Goal: Information Seeking & Learning: Find specific fact

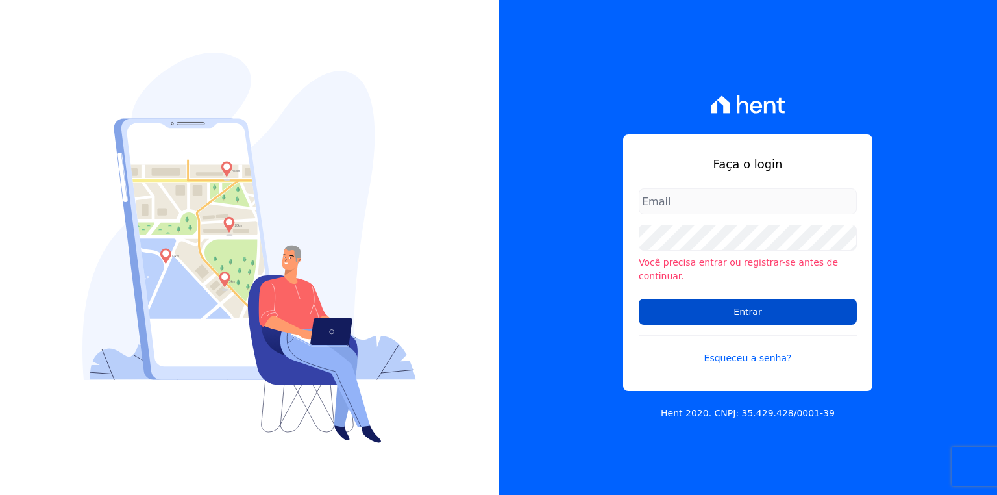
type input "[EMAIL_ADDRESS][PERSON_NAME][DOMAIN_NAME]"
click at [712, 308] on input "Entrar" at bounding box center [748, 312] width 218 height 26
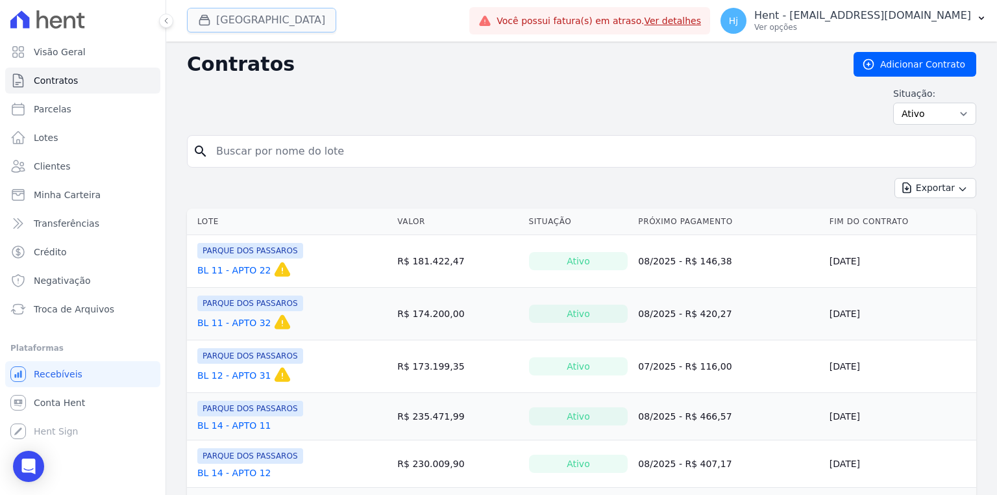
click at [242, 29] on button "[GEOGRAPHIC_DATA]" at bounding box center [261, 20] width 149 height 25
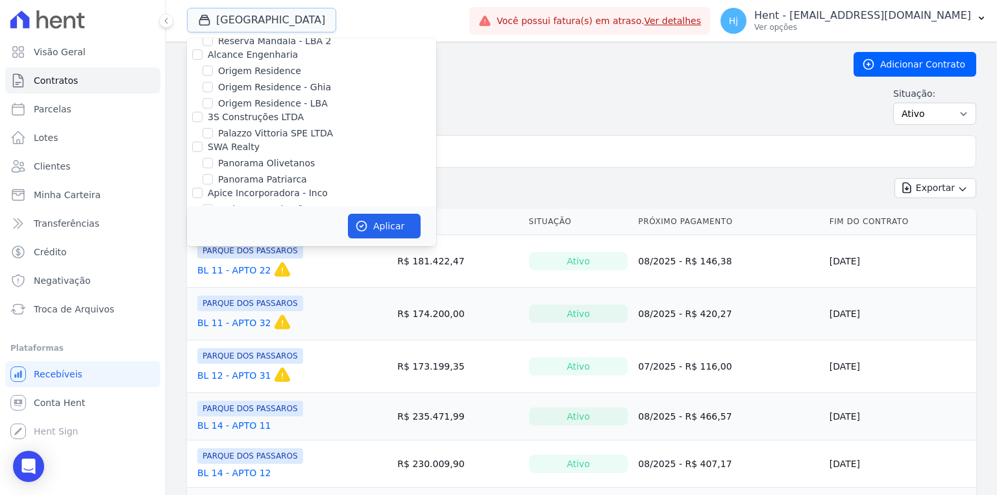
scroll to position [7054, 0]
click at [206, 295] on input "PARQUE DOS PASSAROS" at bounding box center [208, 300] width 10 height 10
checkbox input "false"
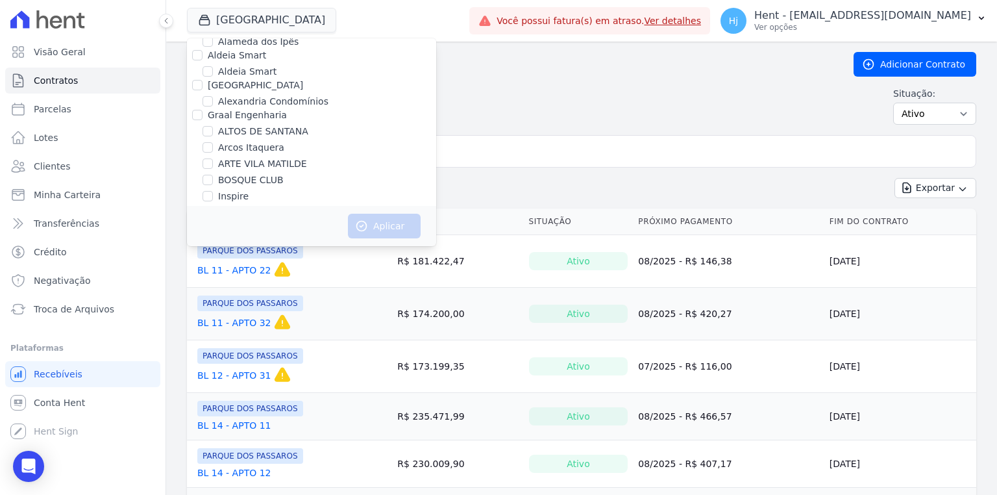
scroll to position [6246, 0]
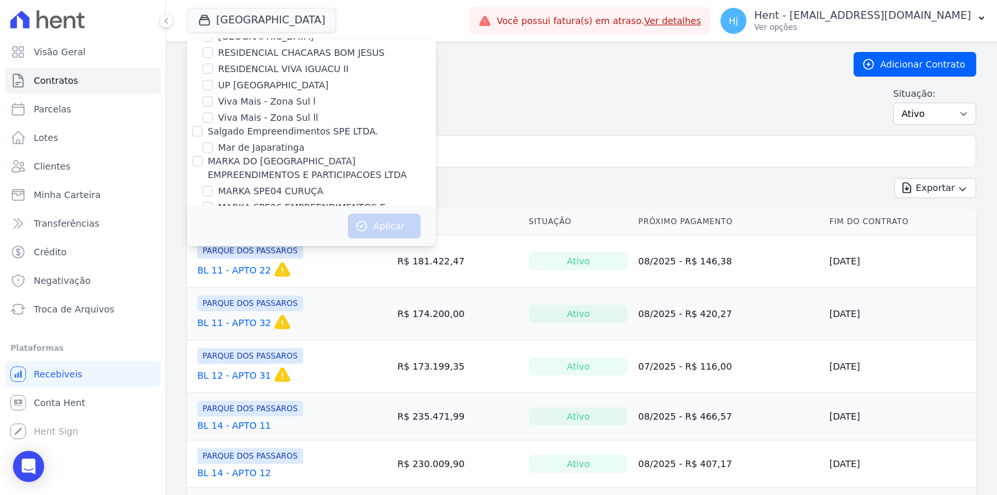
click at [210, 308] on input "MK SPE14 VILA RE" at bounding box center [208, 313] width 10 height 10
checkbox input "true"
click at [387, 229] on button "Aplicar" at bounding box center [384, 226] width 73 height 25
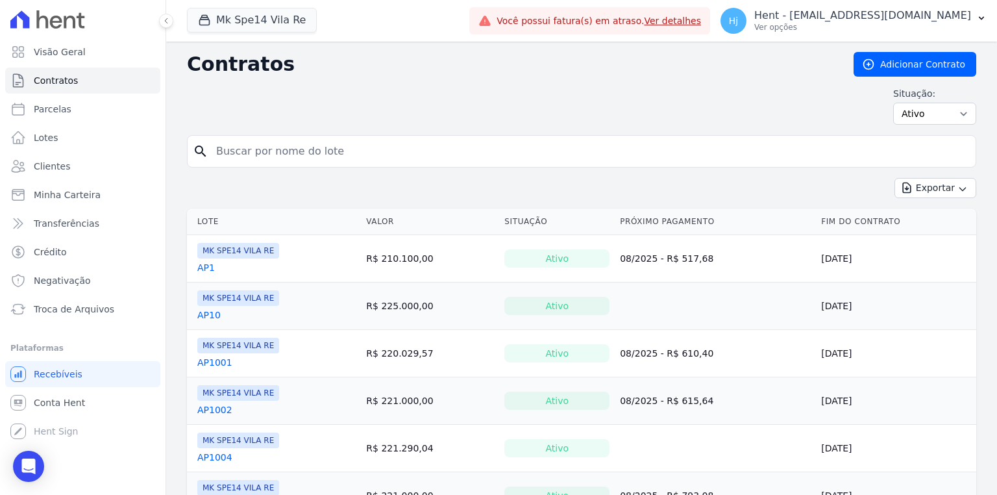
click at [305, 158] on input "search" at bounding box center [589, 151] width 762 height 26
type input "ap6020"
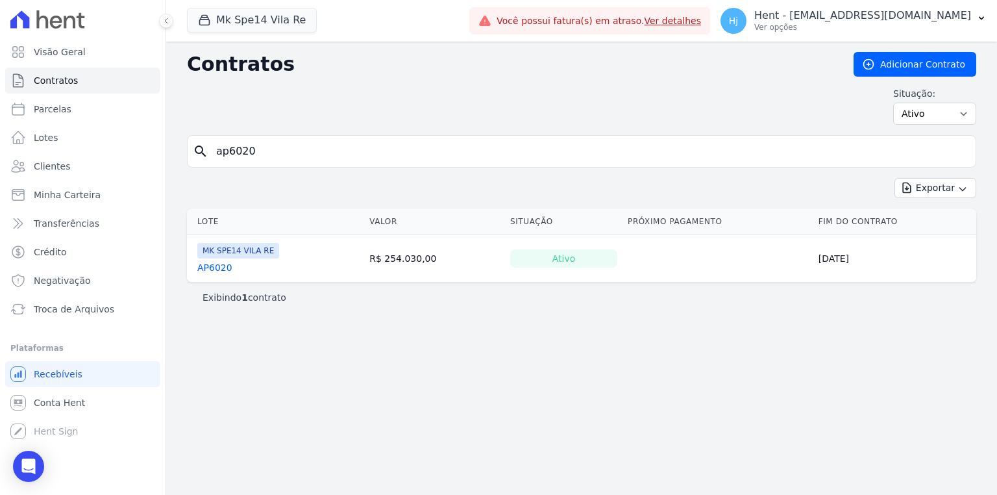
drag, startPoint x: 268, startPoint y: 153, endPoint x: 226, endPoint y: 149, distance: 42.4
click at [226, 149] on input "ap6020" at bounding box center [589, 151] width 762 height 26
type input "ap4001"
drag, startPoint x: 268, startPoint y: 149, endPoint x: 230, endPoint y: 153, distance: 37.9
click at [230, 153] on input "ap4001" at bounding box center [589, 151] width 762 height 26
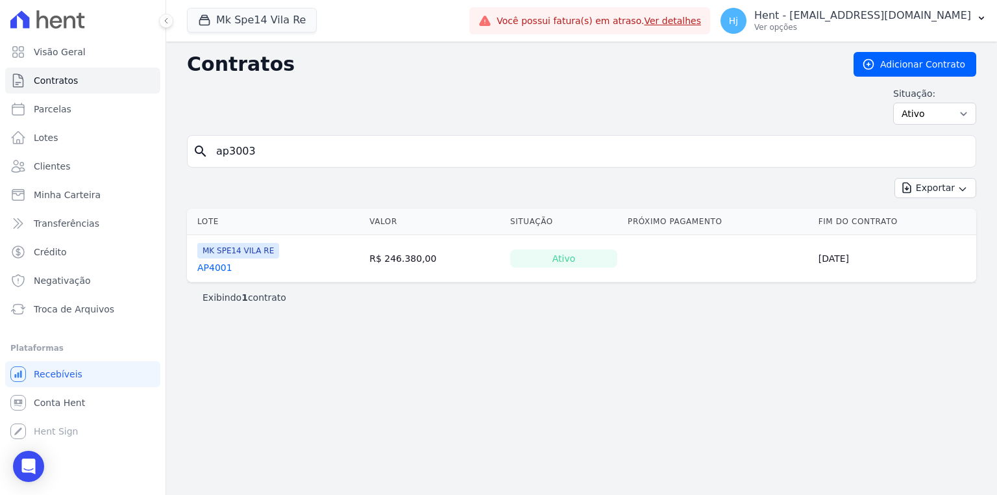
type input "ap3003"
drag, startPoint x: 249, startPoint y: 156, endPoint x: 232, endPoint y: 153, distance: 17.2
click at [232, 153] on input "ap3003" at bounding box center [589, 151] width 762 height 26
type input "ap117"
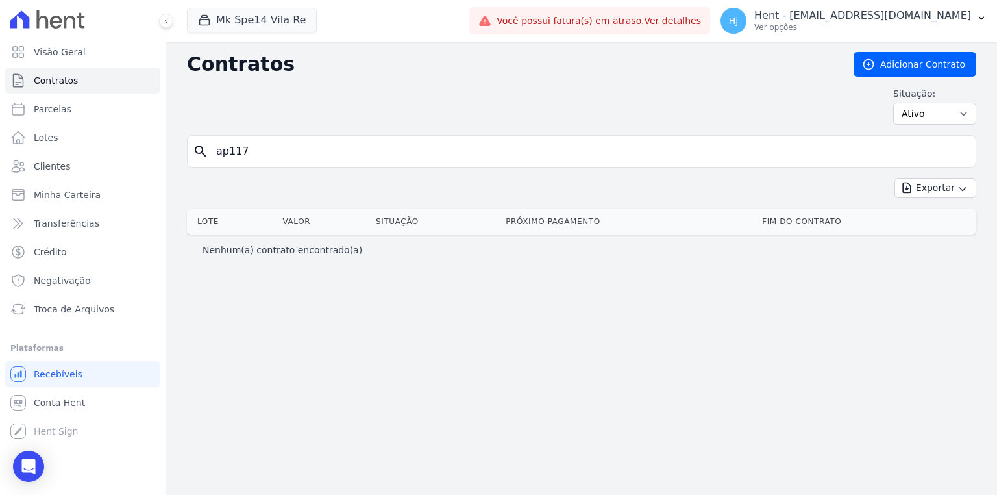
click at [260, 145] on input "ap117" at bounding box center [589, 151] width 762 height 26
type input "ap123"
click at [260, 145] on input "ap123" at bounding box center [589, 151] width 762 height 26
type input "ap115"
click at [264, 147] on input "ap115" at bounding box center [589, 151] width 762 height 26
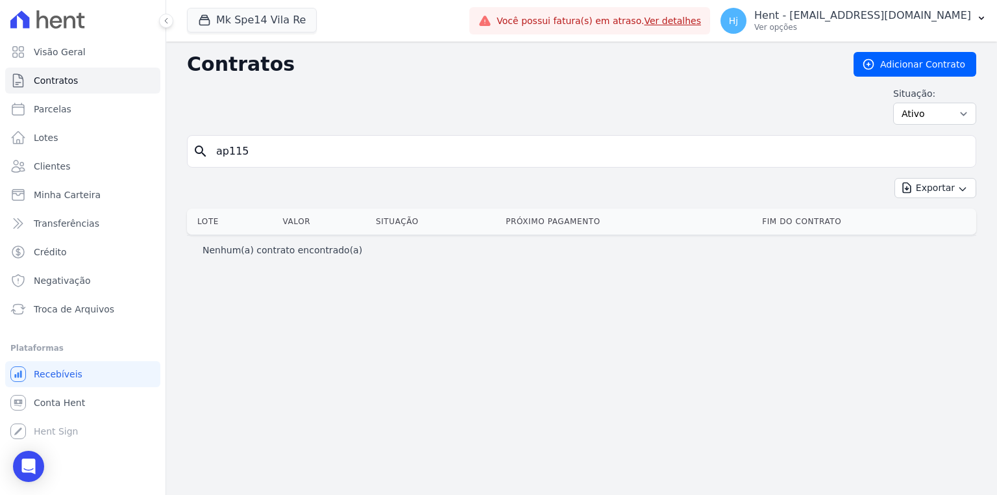
click at [269, 147] on input "ap115" at bounding box center [589, 151] width 762 height 26
type input "ap216"
click at [269, 147] on input "ap216" at bounding box center [589, 151] width 762 height 26
type input "ap3008"
click at [269, 147] on input "ap222" at bounding box center [589, 151] width 762 height 26
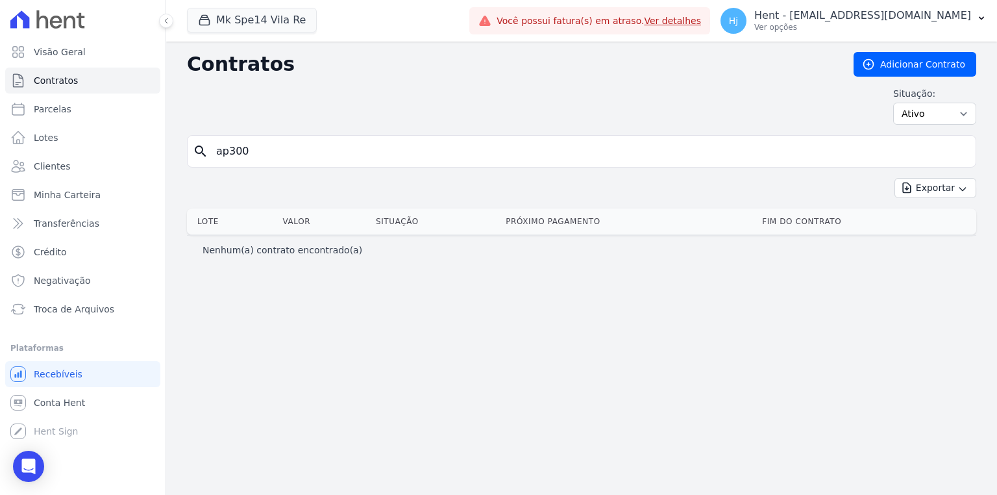
type input "ap30"
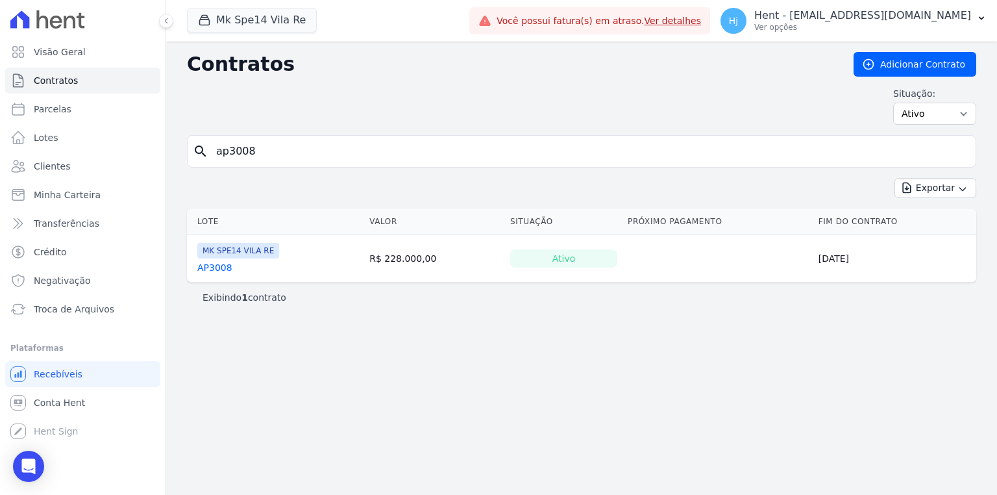
click at [214, 262] on link "AP3008" at bounding box center [214, 267] width 35 height 13
click at [288, 145] on input "ap3008" at bounding box center [589, 151] width 762 height 26
type input "ap211"
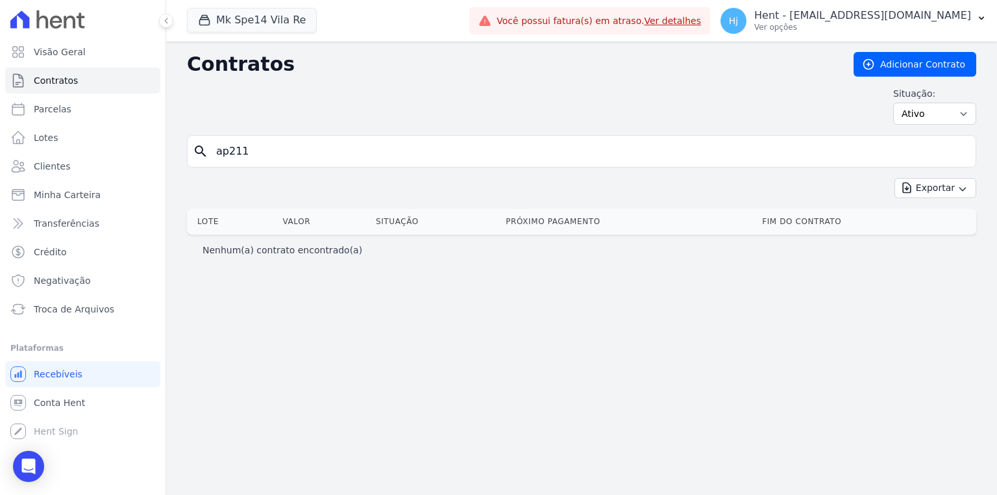
click at [305, 142] on input "ap211" at bounding box center [589, 151] width 762 height 26
type input "ap215"
click at [314, 157] on input "ap215" at bounding box center [589, 151] width 762 height 26
type input "ap5003"
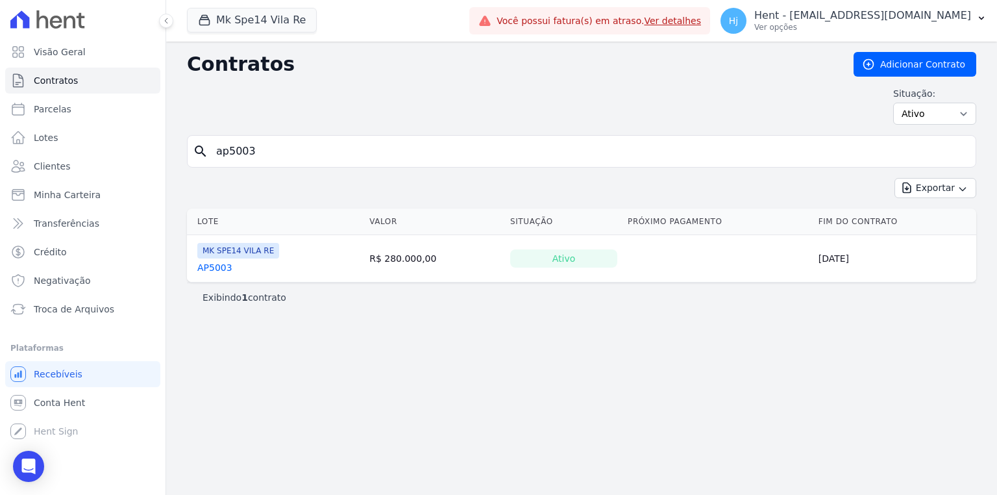
click at [220, 264] on link "AP5003" at bounding box center [214, 267] width 35 height 13
drag, startPoint x: 289, startPoint y: 156, endPoint x: 229, endPoint y: 156, distance: 60.4
click at [229, 156] on input "ap5003" at bounding box center [589, 151] width 762 height 26
type input "ap225"
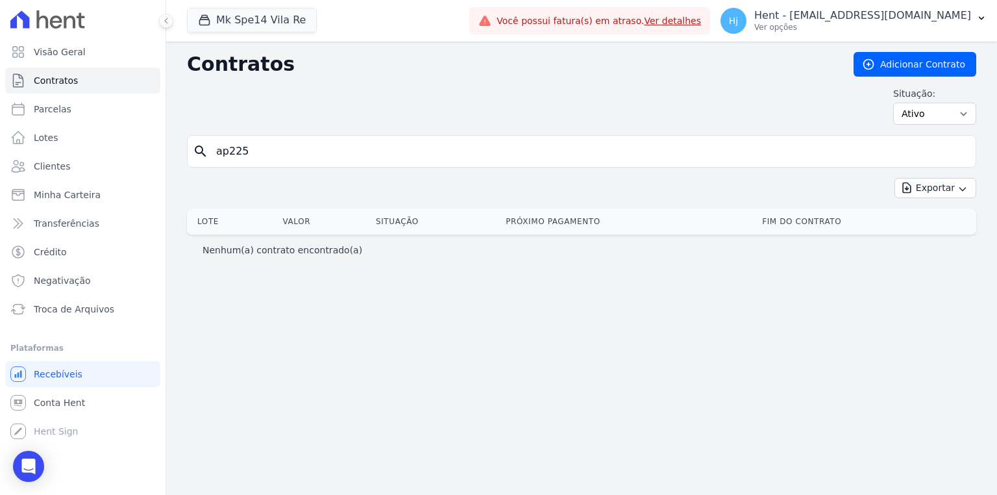
click at [283, 149] on input "ap225" at bounding box center [589, 151] width 762 height 26
type input "ap6003"
click at [361, 151] on input "ap6003" at bounding box center [589, 151] width 762 height 26
click at [334, 147] on input "ap6003" at bounding box center [589, 151] width 762 height 26
type input "ap10"
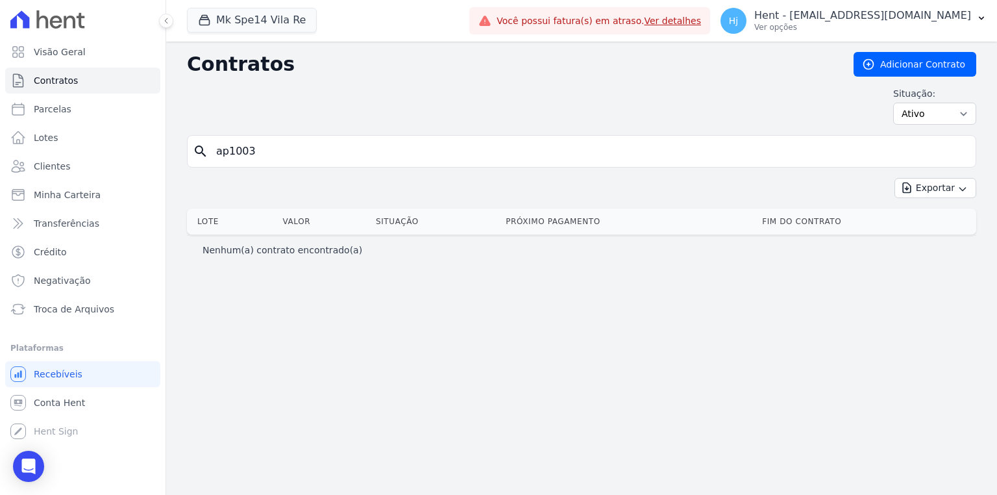
click at [334, 147] on input "ap1003" at bounding box center [589, 151] width 762 height 26
type input "ap2005"
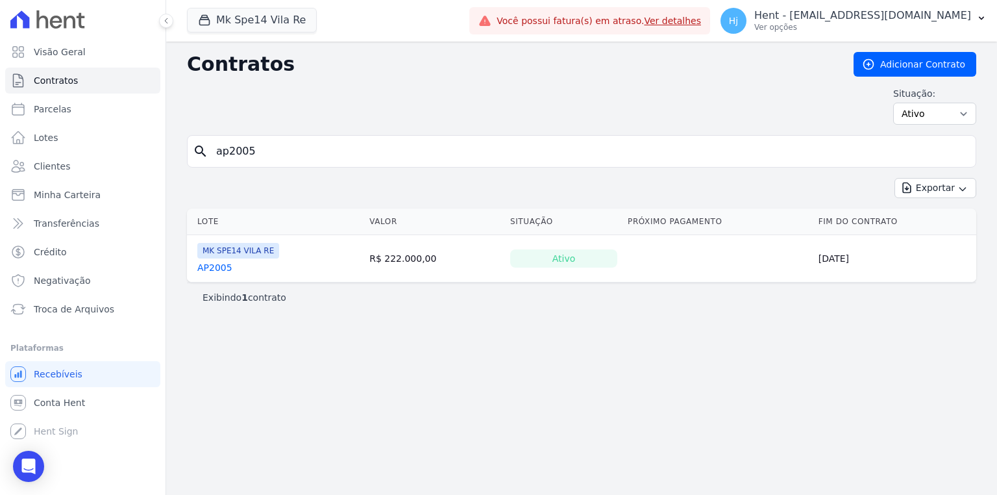
click at [214, 263] on link "AP2005" at bounding box center [214, 267] width 35 height 13
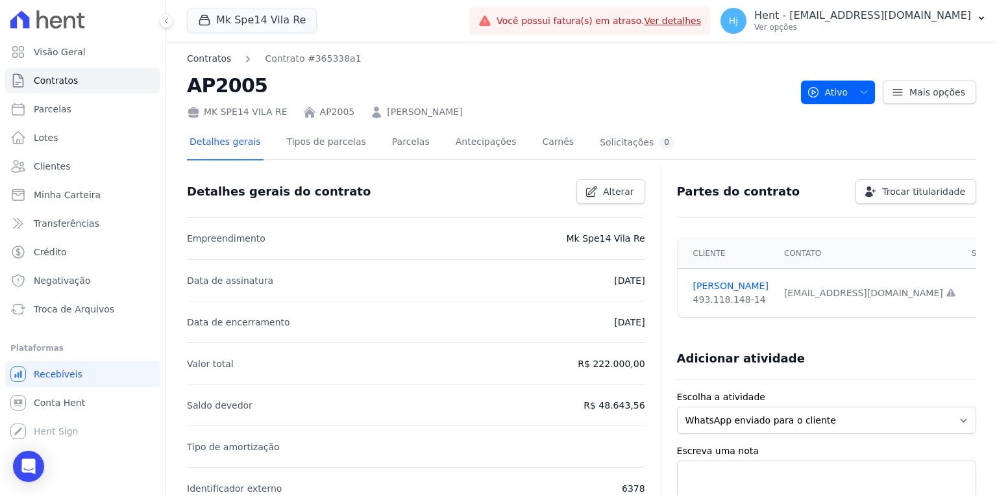
click at [203, 58] on link "Contratos" at bounding box center [209, 59] width 44 height 14
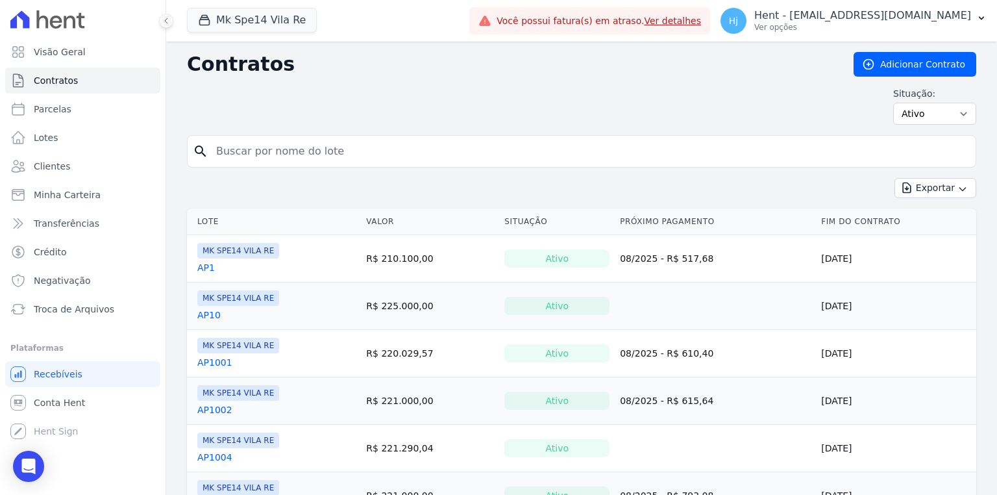
click at [388, 153] on input "search" at bounding box center [589, 151] width 762 height 26
type input "2008"
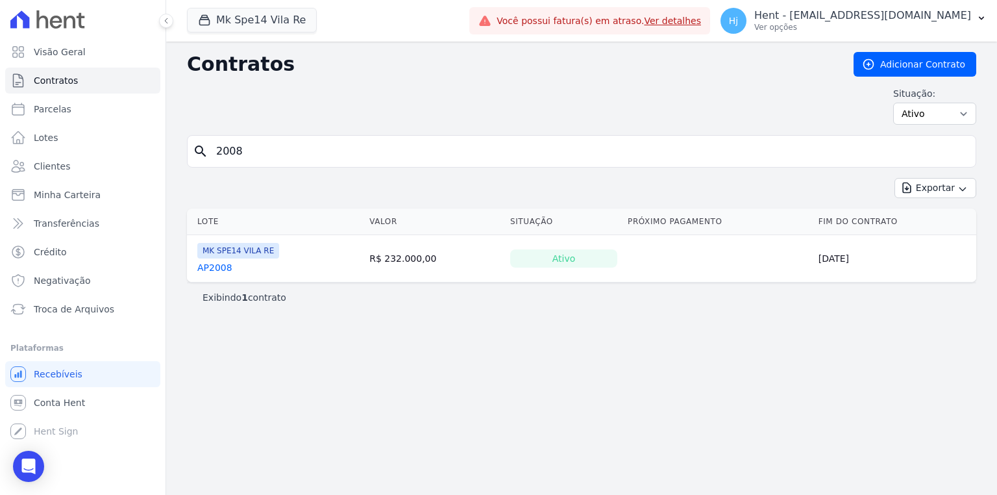
click at [216, 265] on link "AP2008" at bounding box center [214, 267] width 35 height 13
drag, startPoint x: 265, startPoint y: 143, endPoint x: 201, endPoint y: 145, distance: 63.7
click at [201, 145] on div "search 2008" at bounding box center [582, 151] width 790 height 32
type input "1018"
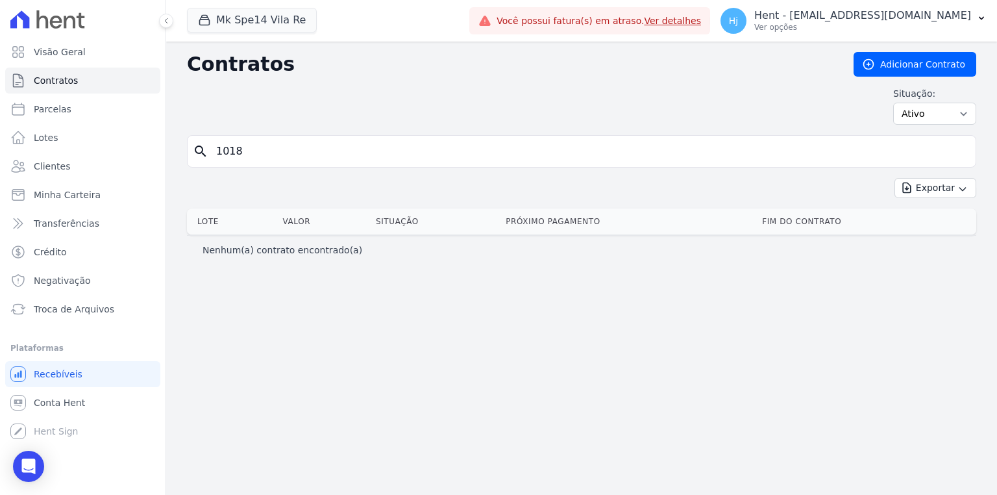
click at [281, 150] on input "1018" at bounding box center [589, 151] width 762 height 26
type input "1"
type input "3014"
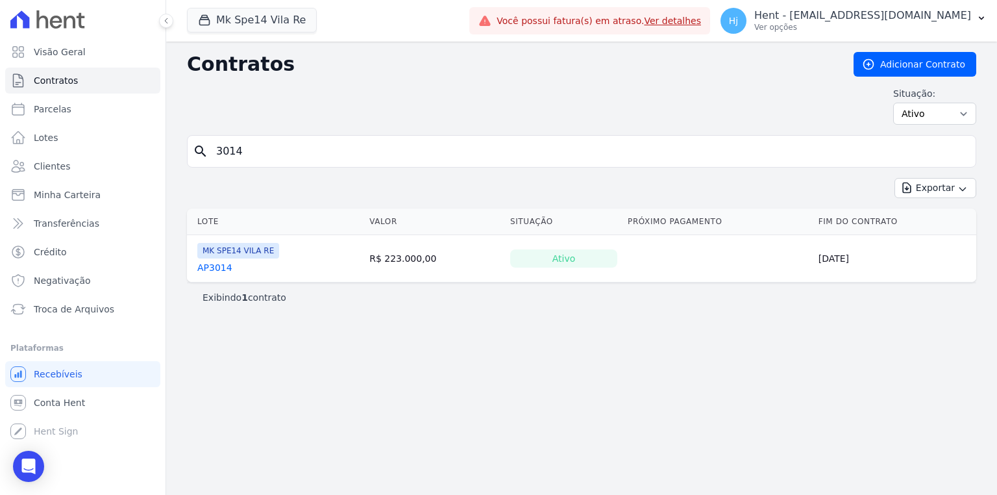
click at [220, 266] on link "AP3014" at bounding box center [214, 267] width 35 height 13
drag, startPoint x: 256, startPoint y: 159, endPoint x: 205, endPoint y: 153, distance: 51.1
click at [205, 153] on div "search 3014" at bounding box center [582, 151] width 790 height 32
type input "5023"
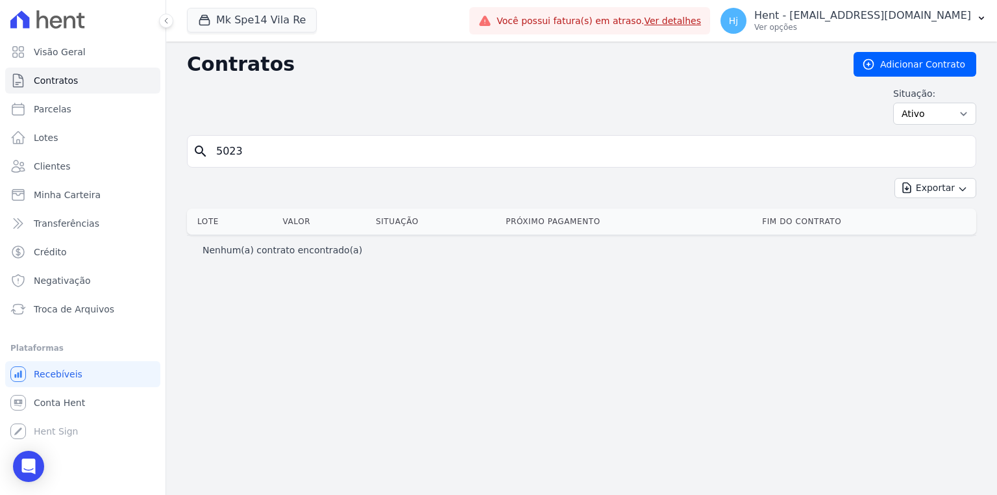
click at [297, 147] on input "5023" at bounding box center [589, 151] width 762 height 26
type input "5"
type input "305"
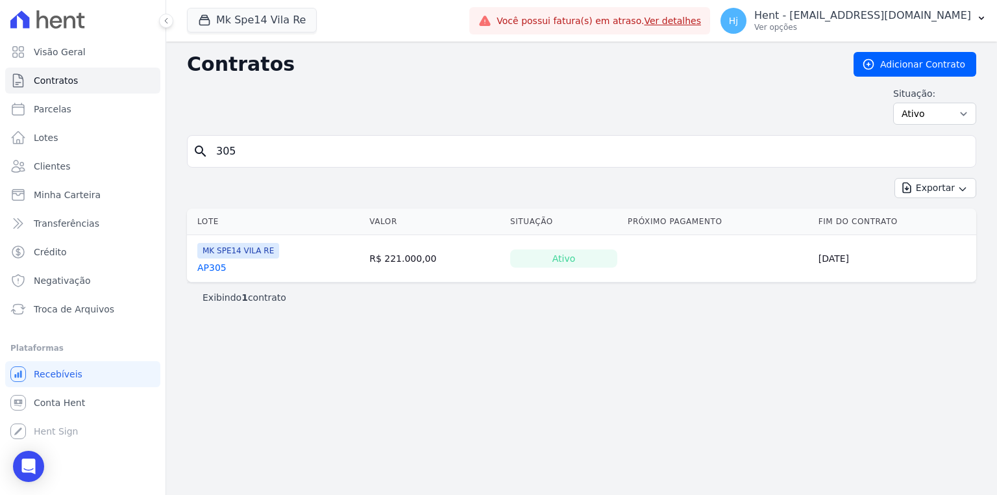
click at [205, 271] on link "AP305" at bounding box center [211, 267] width 29 height 13
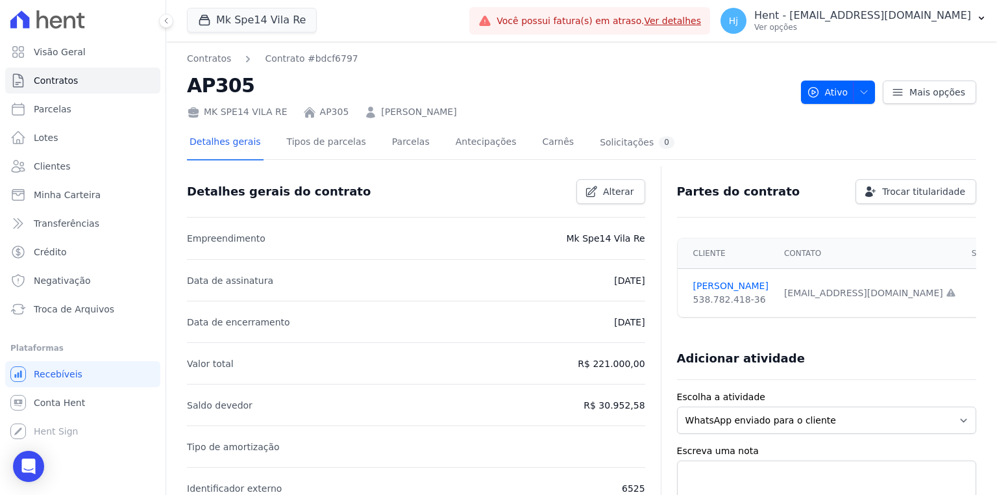
click at [477, 59] on nav "Contratos Contrato #bdcf6797" at bounding box center [489, 59] width 604 height 14
drag, startPoint x: 542, startPoint y: 109, endPoint x: 369, endPoint y: 109, distance: 172.1
click at [369, 109] on div "MK SPE14 VILA RE AP305 [PERSON_NAME]" at bounding box center [489, 109] width 604 height 19
copy link "[PERSON_NAME]"
click at [205, 54] on link "Contratos" at bounding box center [209, 59] width 44 height 14
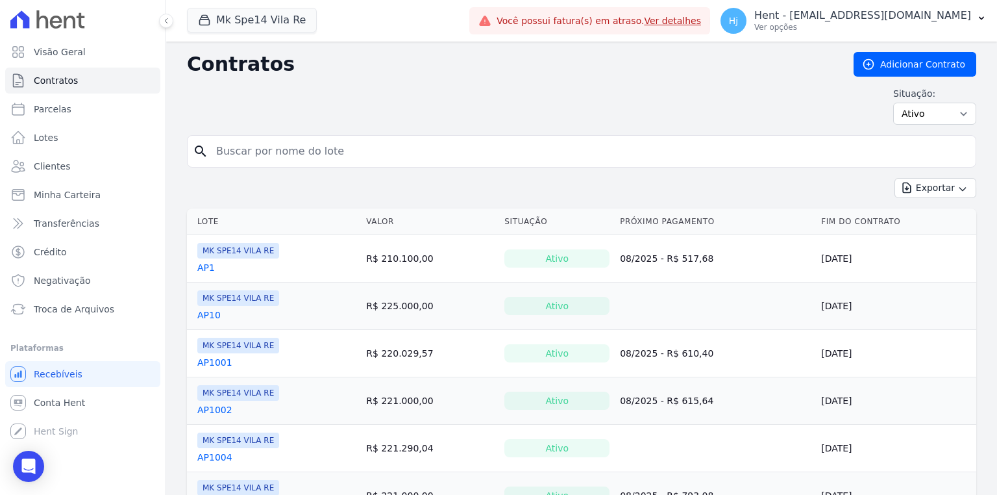
click at [258, 157] on input "search" at bounding box center [589, 151] width 762 height 26
type input "3014"
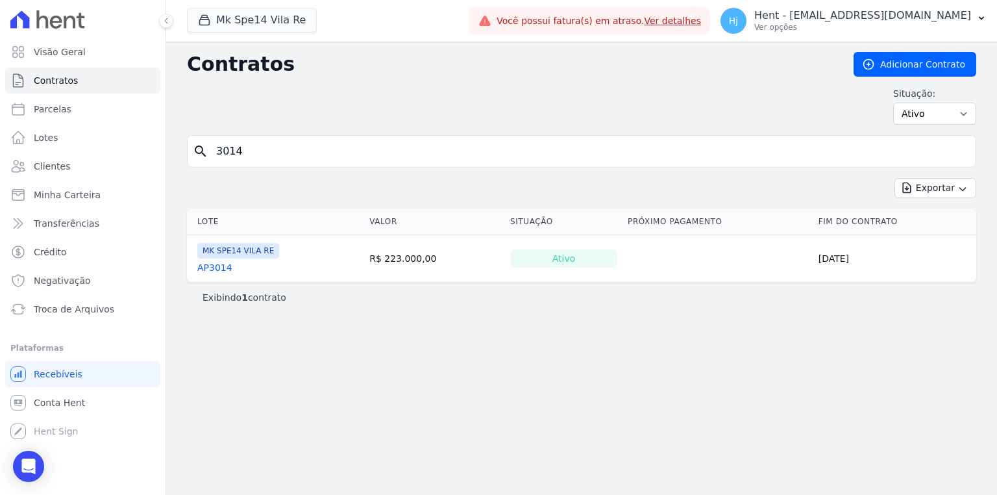
click at [213, 273] on link "AP3014" at bounding box center [214, 267] width 35 height 13
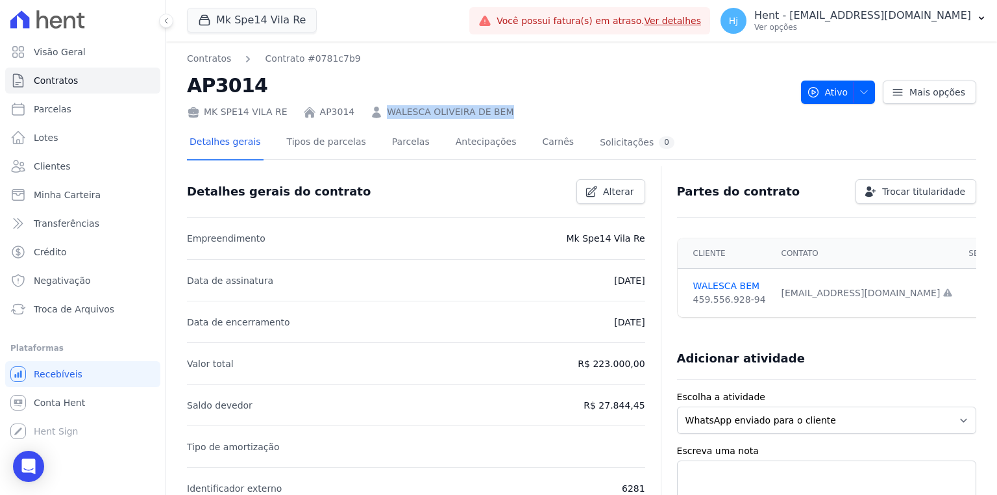
drag, startPoint x: 482, startPoint y: 112, endPoint x: 377, endPoint y: 110, distance: 105.8
click at [377, 110] on div "MK SPE14 VILA RE AP3014 WALESCA OLIVEIRA DE BEM" at bounding box center [489, 109] width 604 height 19
copy link "WALESCA OLIVEIRA DE BEM"
click at [202, 57] on link "Contratos" at bounding box center [209, 59] width 44 height 14
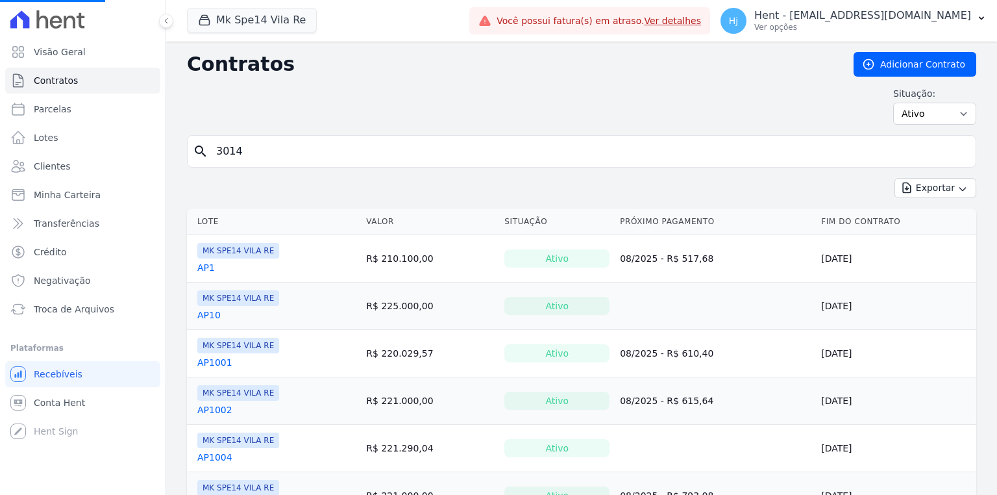
drag, startPoint x: 287, startPoint y: 156, endPoint x: 211, endPoint y: 157, distance: 76.0
click at [211, 157] on input "3014" at bounding box center [589, 151] width 762 height 26
click at [295, 155] on input "search" at bounding box center [589, 151] width 762 height 26
type input "2008"
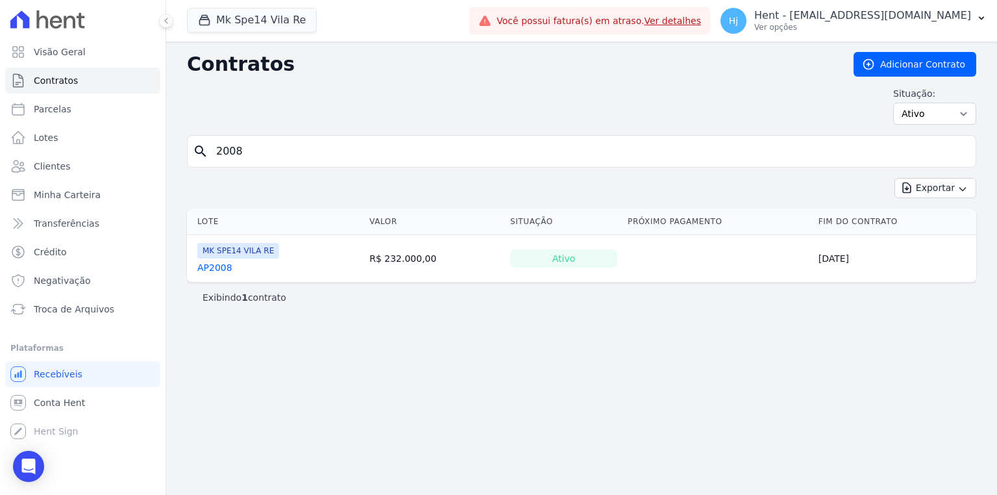
click at [219, 265] on link "AP2008" at bounding box center [214, 267] width 35 height 13
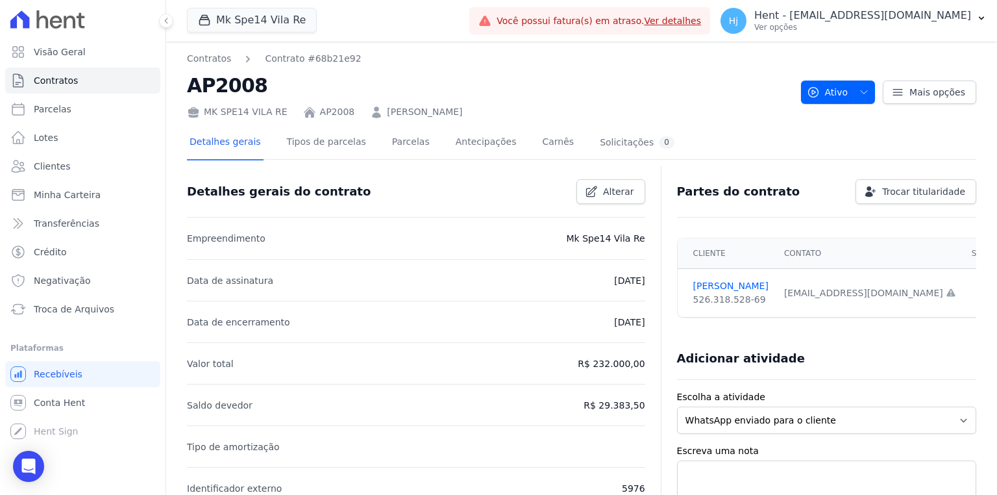
drag, startPoint x: 551, startPoint y: 117, endPoint x: 375, endPoint y: 111, distance: 176.7
click at [375, 111] on div "MK SPE14 VILA RE AP2008 [PERSON_NAME]" at bounding box center [489, 109] width 604 height 19
copy link "[PERSON_NAME]"
click at [211, 55] on link "Contratos" at bounding box center [209, 59] width 44 height 14
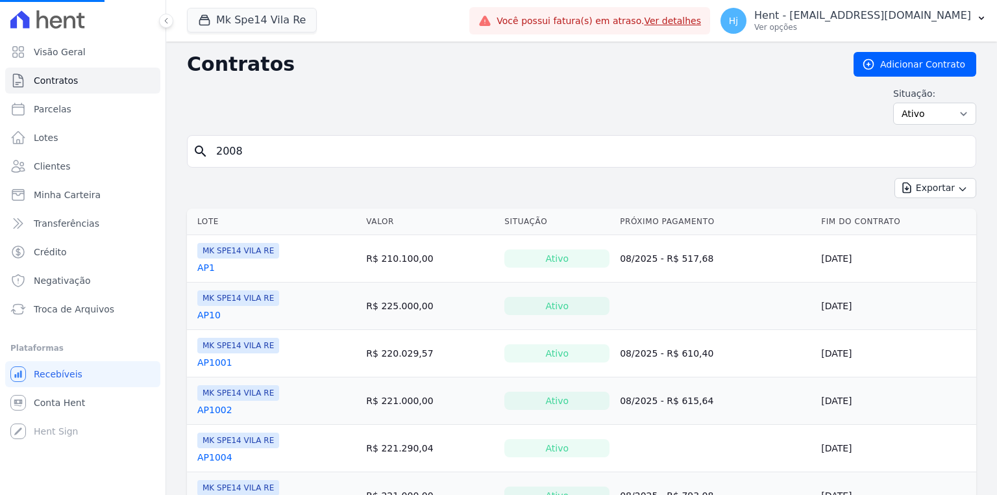
drag, startPoint x: 303, startPoint y: 151, endPoint x: 208, endPoint y: 149, distance: 94.2
click at [208, 149] on input "2008" at bounding box center [589, 151] width 762 height 26
click at [265, 151] on input "search" at bounding box center [589, 151] width 762 height 26
type input "2008"
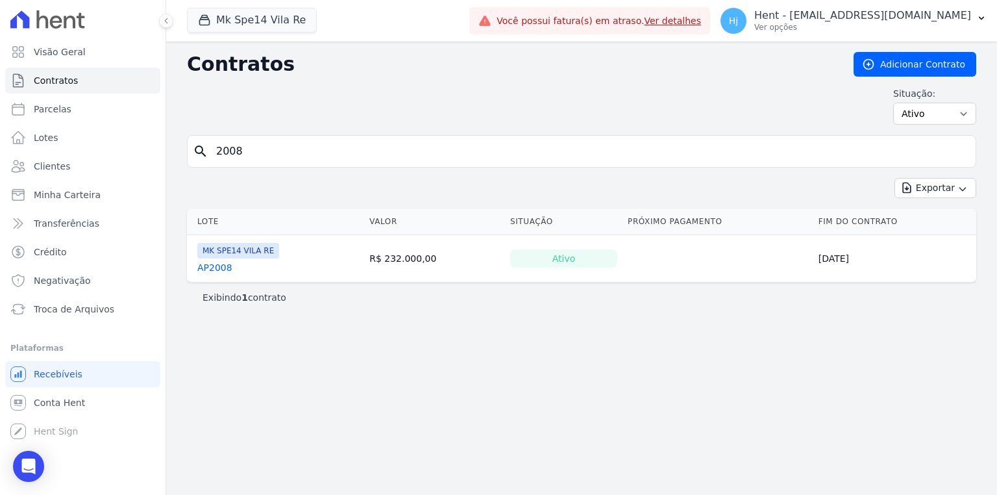
click at [221, 266] on link "AP2008" at bounding box center [214, 267] width 35 height 13
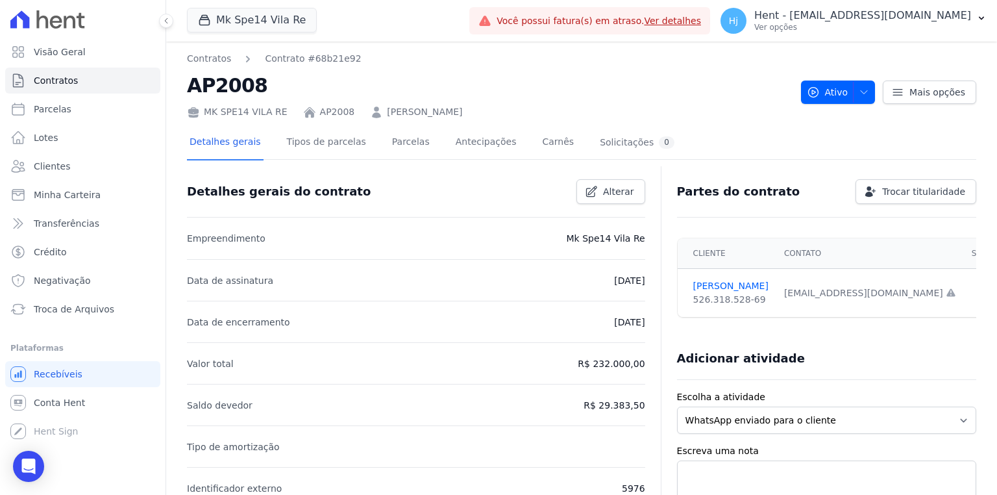
drag, startPoint x: 554, startPoint y: 115, endPoint x: 375, endPoint y: 112, distance: 178.6
click at [375, 112] on div "MK SPE14 VILA RE AP2008 [PERSON_NAME]" at bounding box center [489, 109] width 604 height 19
click at [387, 112] on link "[PERSON_NAME]" at bounding box center [424, 112] width 75 height 14
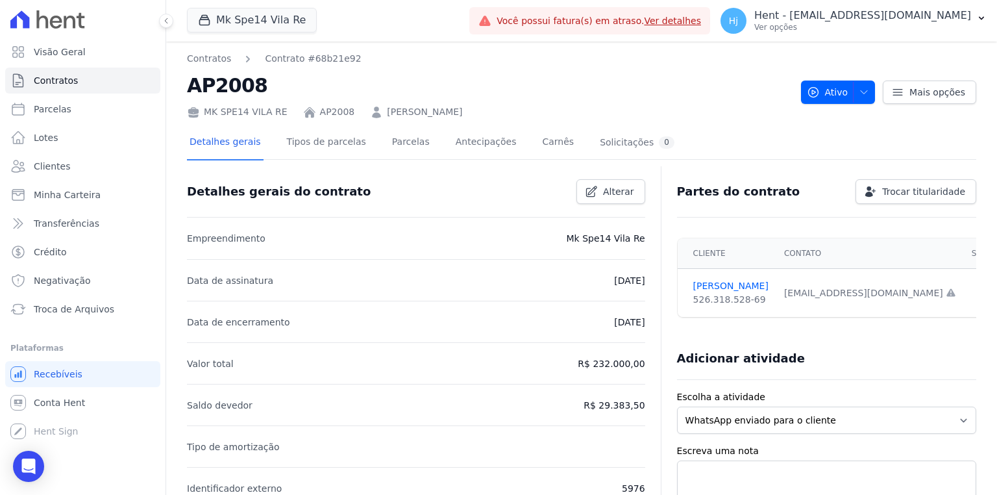
drag, startPoint x: 550, startPoint y: 112, endPoint x: 371, endPoint y: 113, distance: 178.6
click at [371, 113] on div "MK SPE14 VILA RE AP2008 [PERSON_NAME]" at bounding box center [489, 109] width 604 height 19
copy link "[PERSON_NAME]"
click at [213, 64] on link "Contratos" at bounding box center [209, 59] width 44 height 14
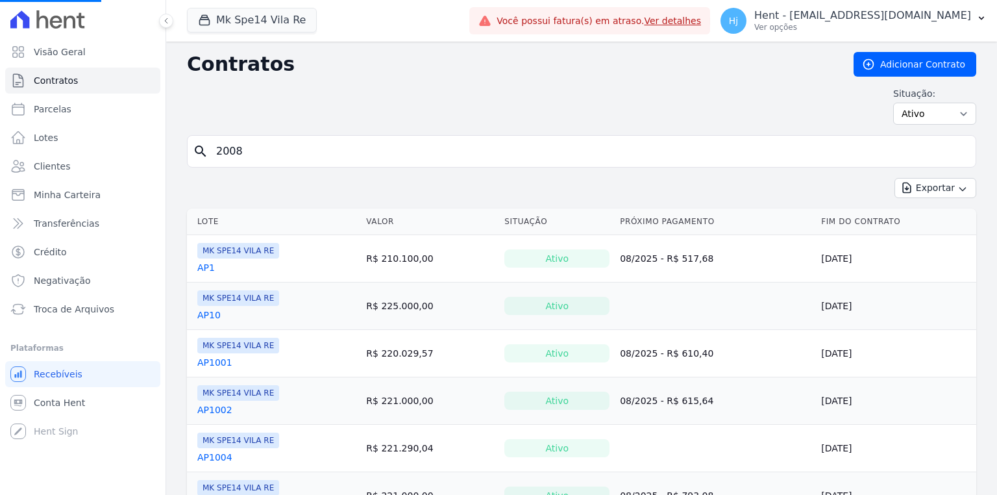
click at [294, 151] on input "2008" at bounding box center [589, 151] width 762 height 26
click at [294, 151] on input "search" at bounding box center [589, 151] width 762 height 26
type input "2005"
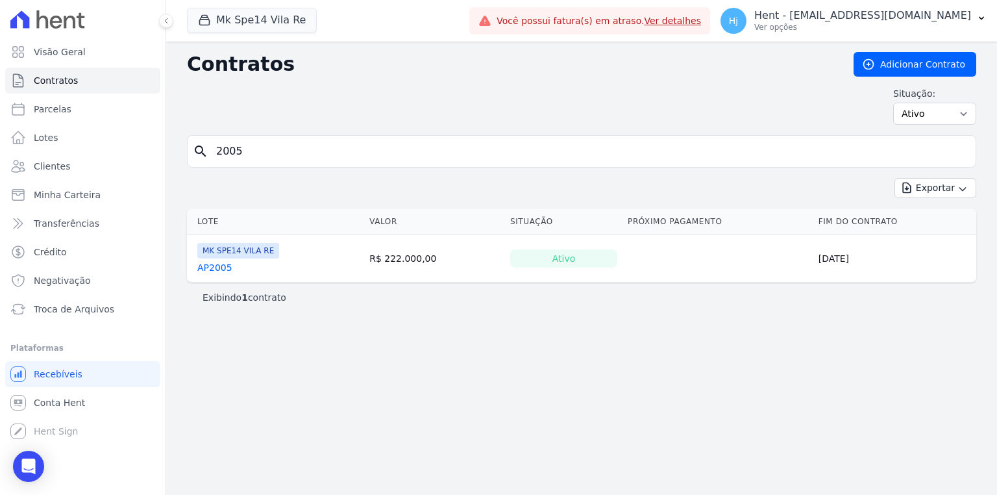
click at [217, 263] on link "AP2005" at bounding box center [214, 267] width 35 height 13
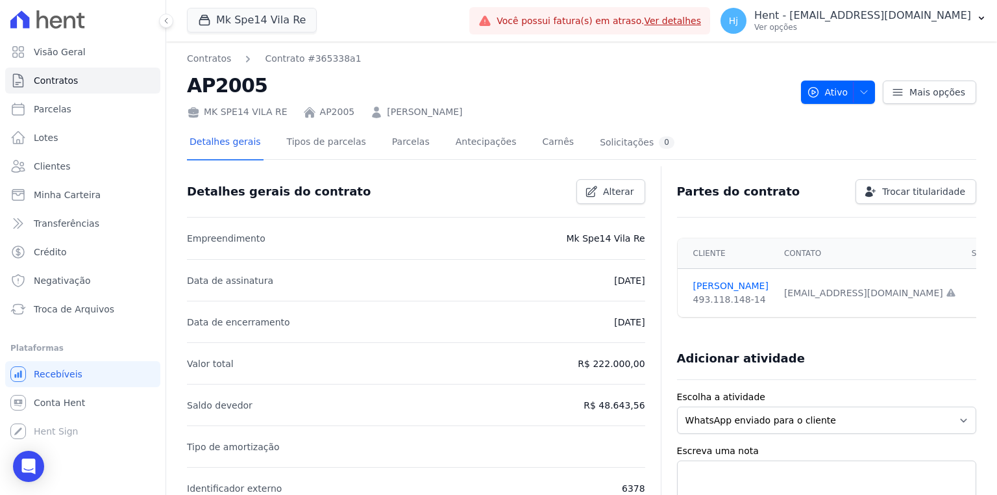
drag, startPoint x: 496, startPoint y: 116, endPoint x: 375, endPoint y: 111, distance: 121.5
click at [375, 111] on div "MK SPE14 VILA RE AP2005 [PERSON_NAME]" at bounding box center [489, 109] width 604 height 19
copy link "[PERSON_NAME]"
drag, startPoint x: 201, startPoint y: 51, endPoint x: 203, endPoint y: 58, distance: 7.3
click at [201, 51] on div "Contratos Contrato #365338a1 AP2005 MK SPE14 VILA RE AP2005 [PERSON_NAME] Ativo…" at bounding box center [581, 473] width 831 height 862
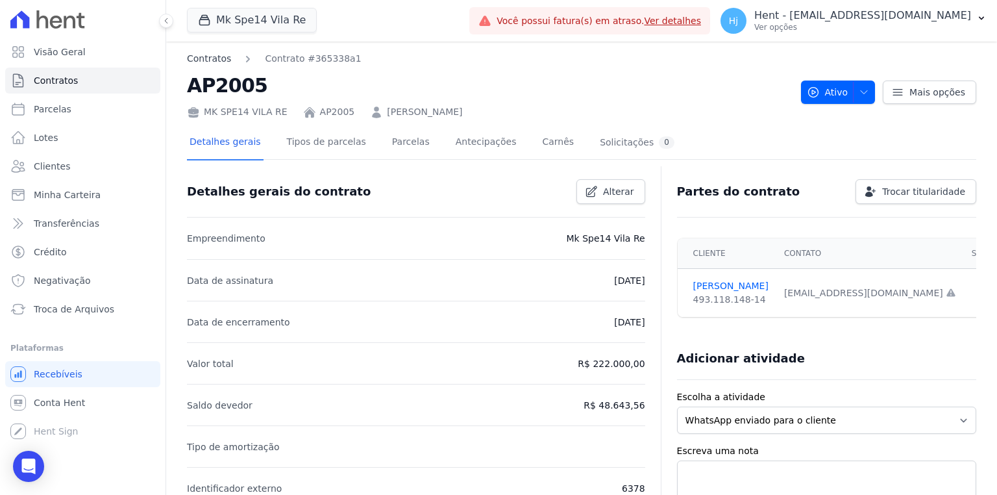
click at [203, 59] on link "Contratos" at bounding box center [209, 59] width 44 height 14
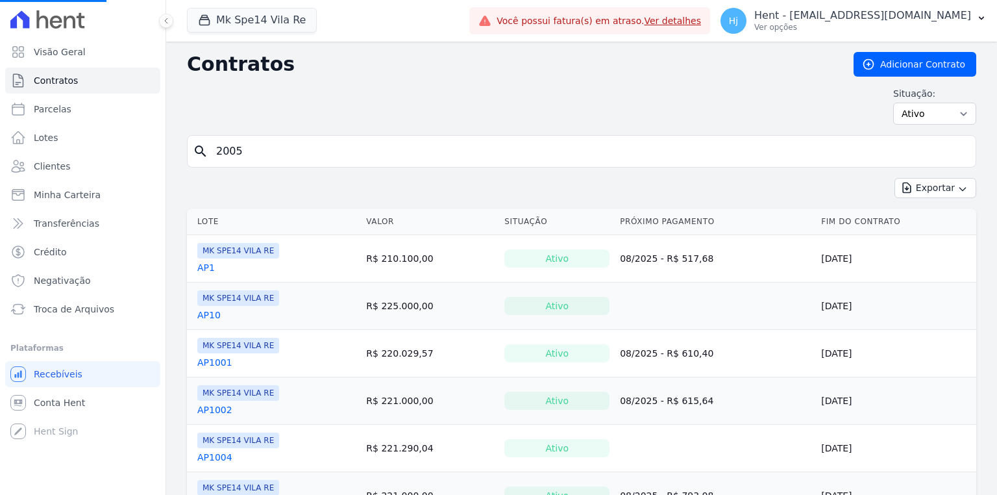
drag, startPoint x: 283, startPoint y: 147, endPoint x: 193, endPoint y: 138, distance: 90.1
click at [193, 138] on div "search 2005" at bounding box center [582, 151] width 790 height 32
click at [255, 145] on input "search" at bounding box center [589, 151] width 762 height 26
type input "5003"
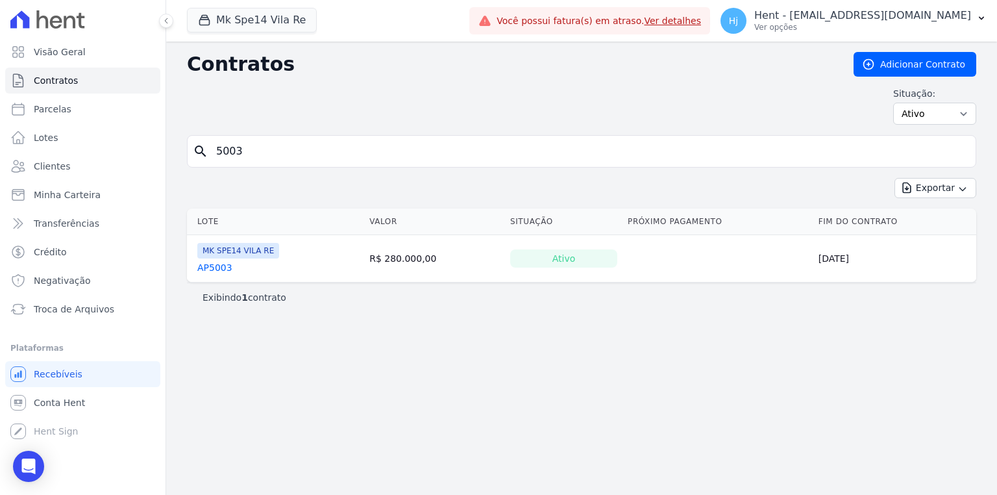
click at [216, 270] on link "AP5003" at bounding box center [214, 267] width 35 height 13
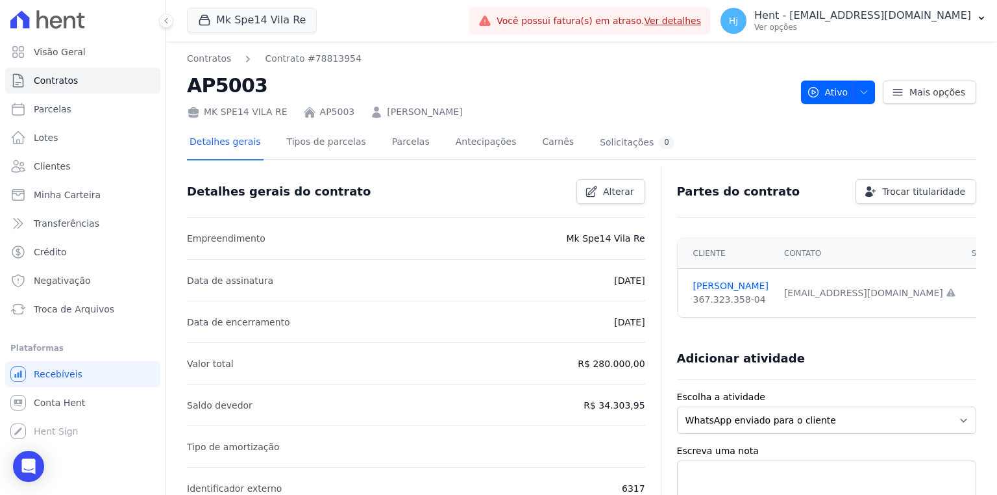
drag, startPoint x: 493, startPoint y: 114, endPoint x: 374, endPoint y: 112, distance: 119.5
click at [374, 112] on div "MK SPE14 VILA RE AP5003 [PERSON_NAME]" at bounding box center [489, 109] width 604 height 19
copy link "[PERSON_NAME]"
click at [199, 57] on link "Contratos" at bounding box center [209, 59] width 44 height 14
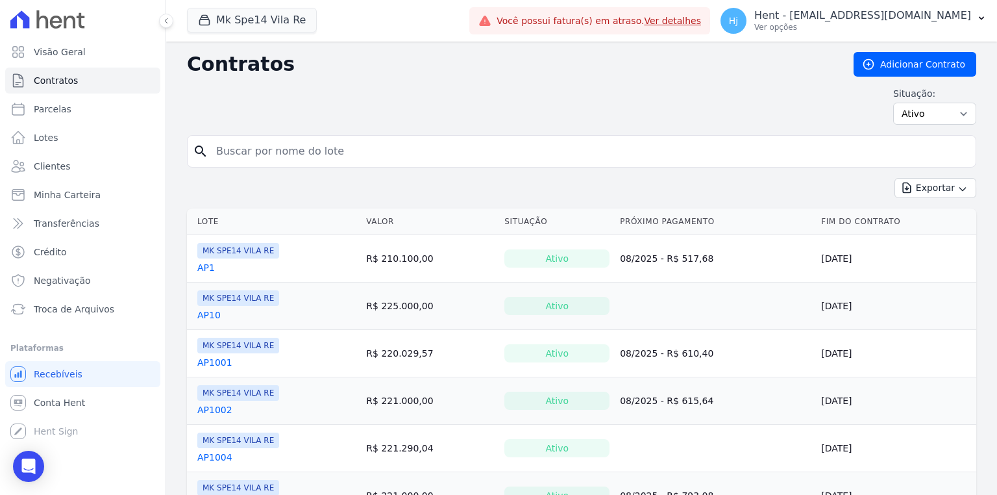
click at [270, 149] on input "search" at bounding box center [589, 151] width 762 height 26
type input "3008"
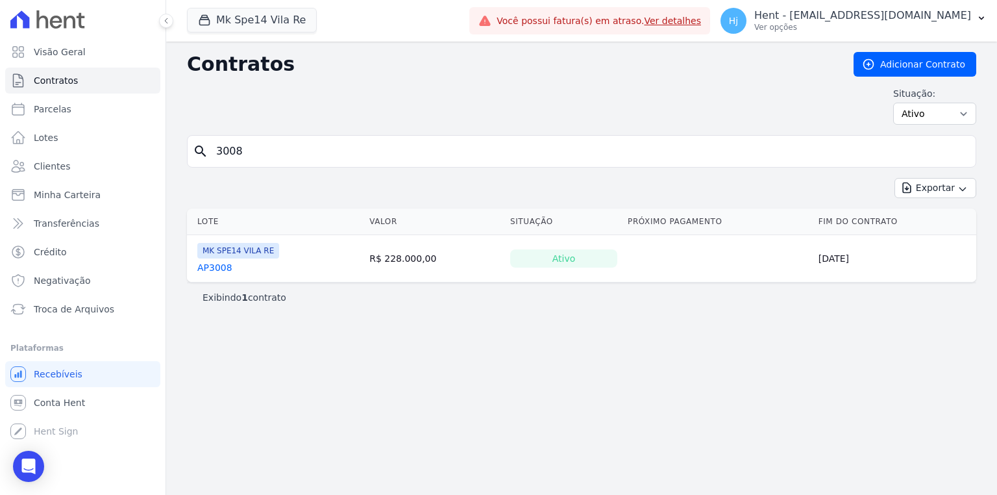
click at [223, 270] on link "AP3008" at bounding box center [214, 267] width 35 height 13
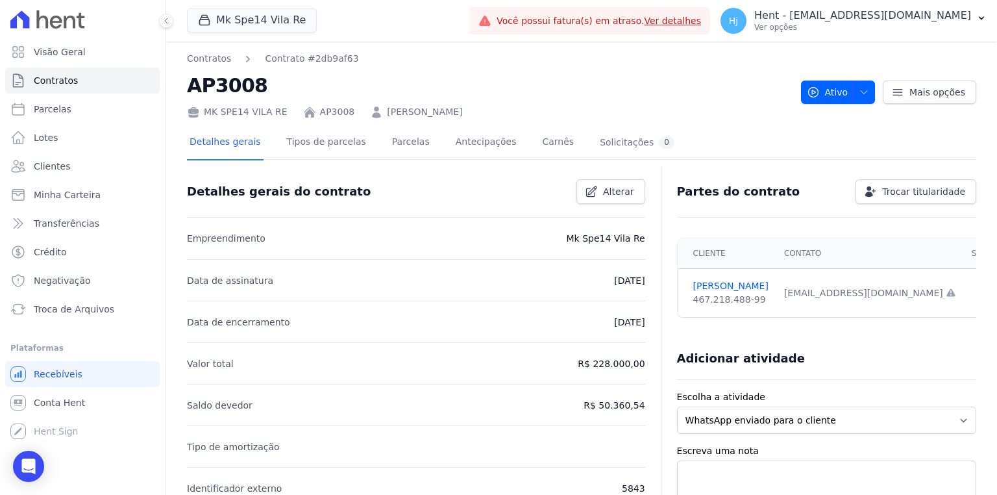
drag, startPoint x: 466, startPoint y: 117, endPoint x: 375, endPoint y: 115, distance: 90.3
click at [375, 115] on div "MK SPE14 VILA RE AP3008 [PERSON_NAME]" at bounding box center [489, 109] width 604 height 19
copy link "[PERSON_NAME]"
click at [260, 491] on p "Identificador externo" at bounding box center [234, 488] width 95 height 16
